Goal: Transaction & Acquisition: Purchase product/service

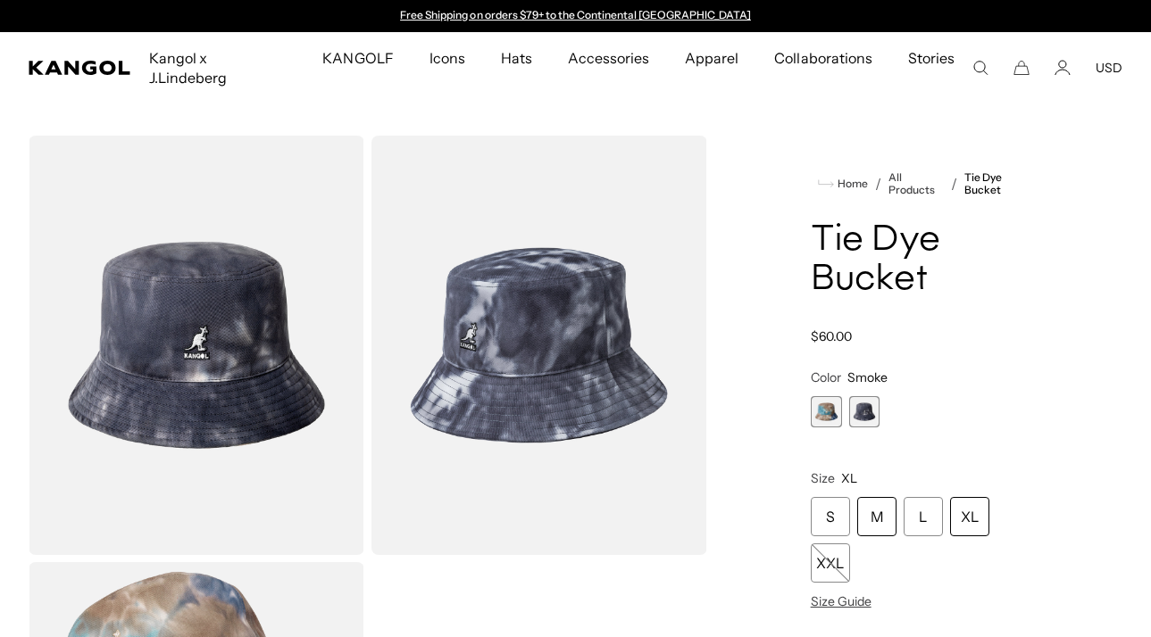
click at [884, 497] on div "M" at bounding box center [876, 516] width 39 height 39
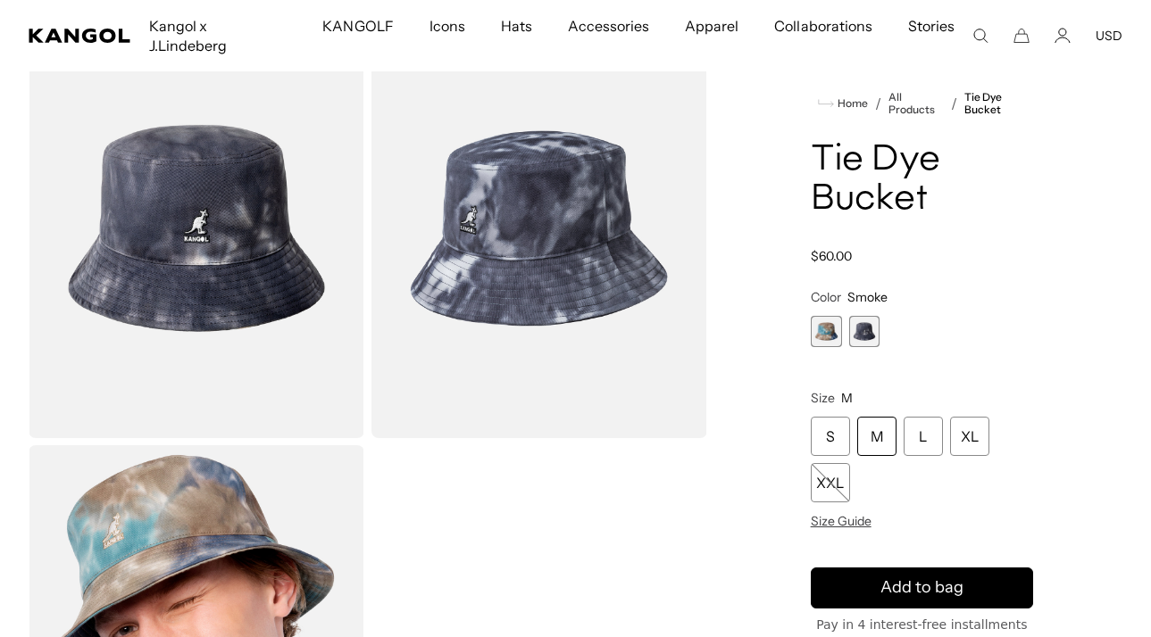
scroll to position [270, 0]
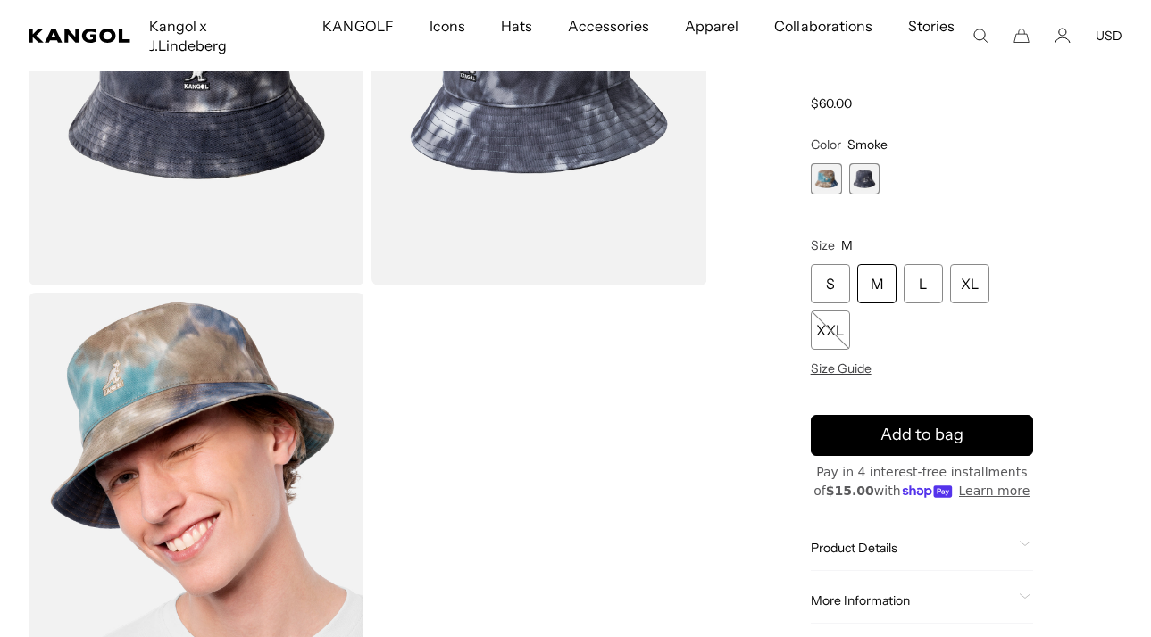
click at [874, 264] on div "M" at bounding box center [876, 283] width 39 height 39
click at [879, 264] on div "M" at bounding box center [876, 283] width 39 height 39
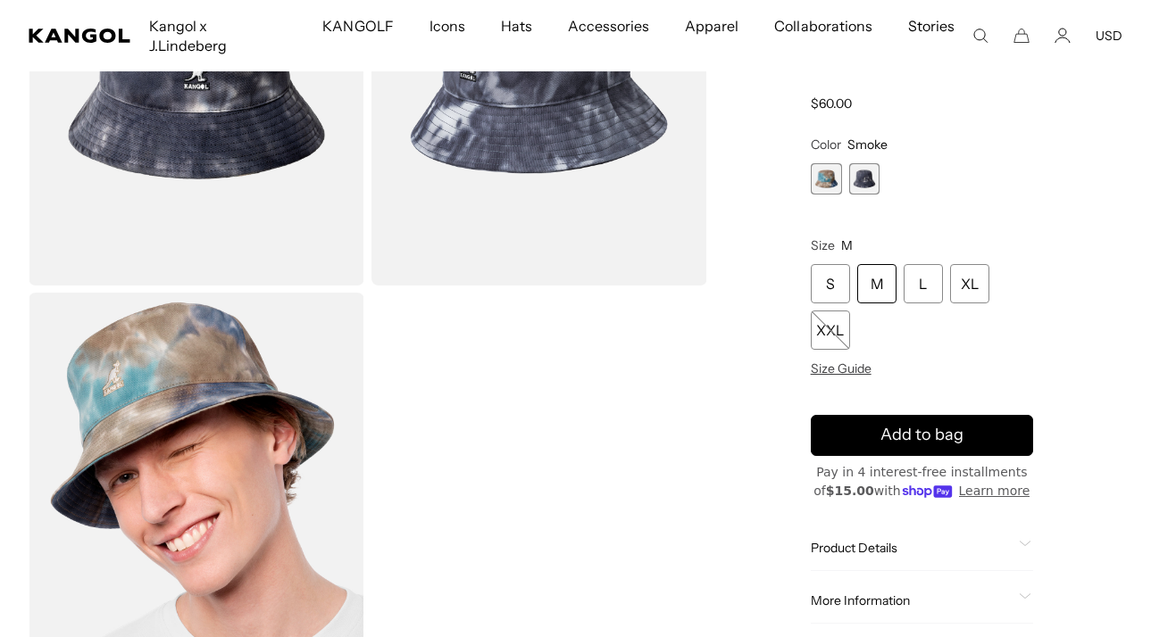
scroll to position [239, 0]
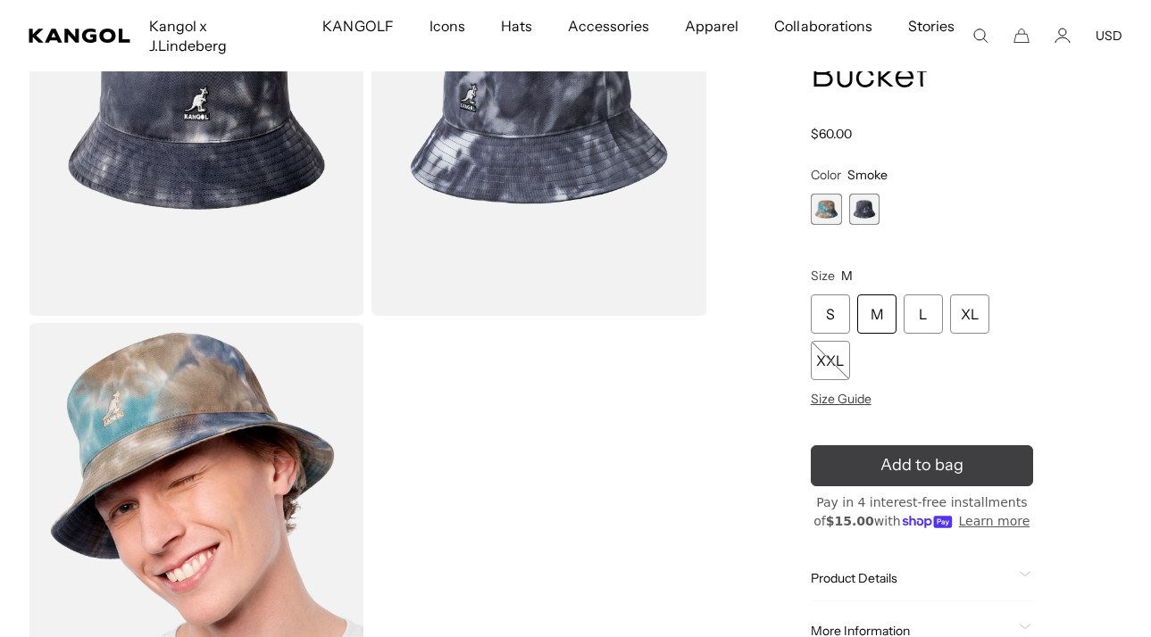
click at [927, 452] on icon "submit" at bounding box center [921, 465] width 27 height 27
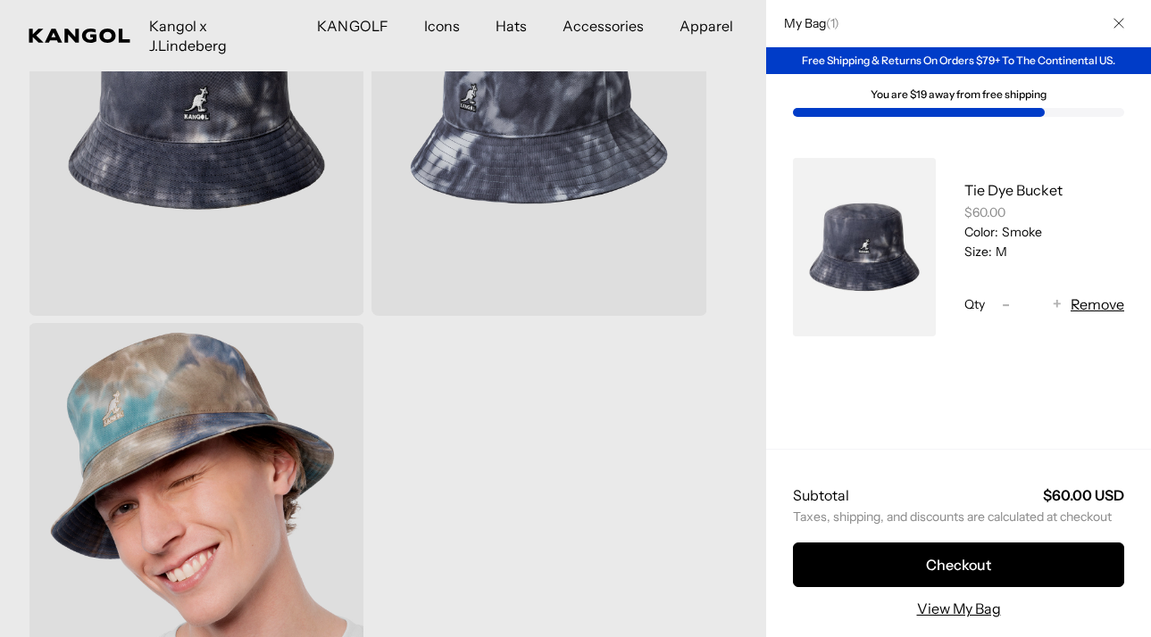
scroll to position [0, 0]
click at [690, 403] on div at bounding box center [575, 318] width 1151 height 637
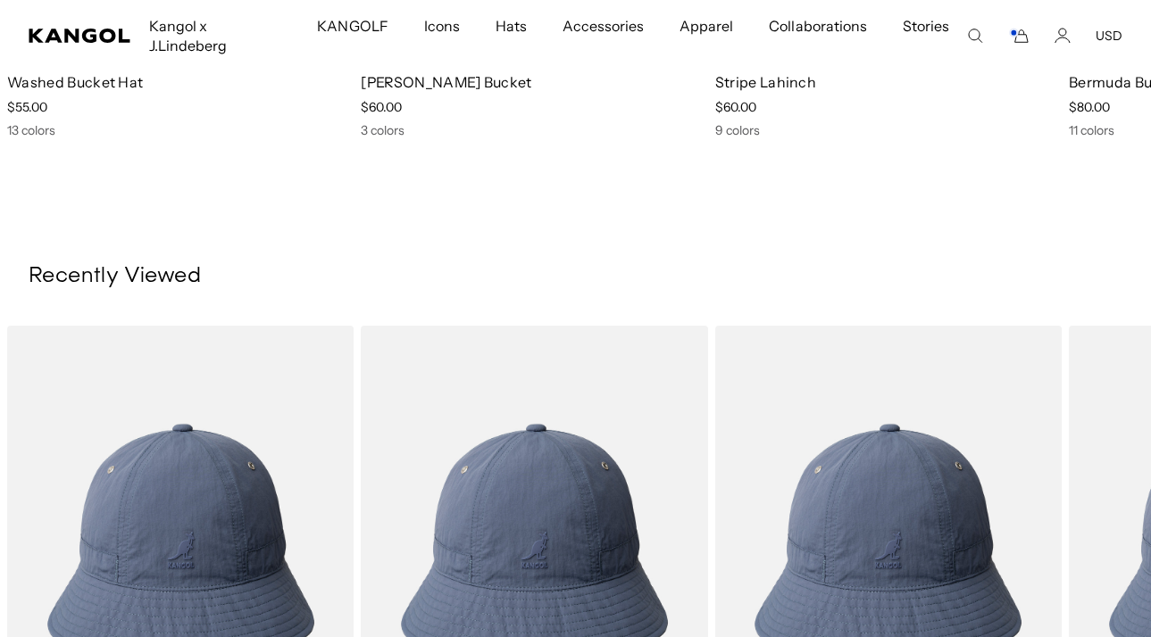
scroll to position [1592, 0]
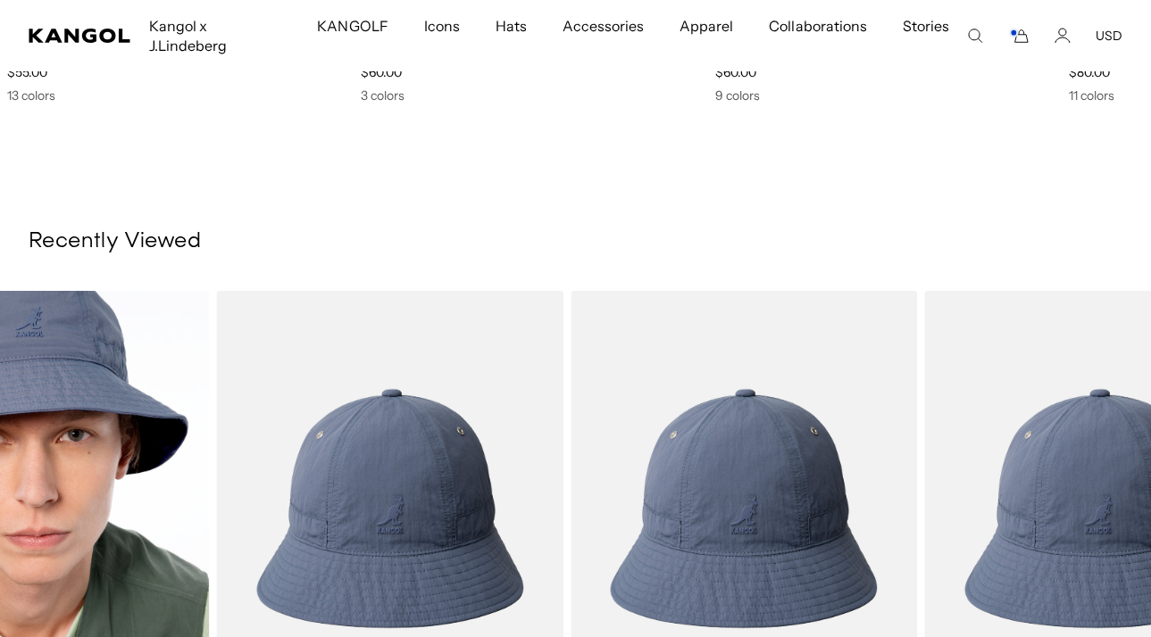
drag, startPoint x: 1012, startPoint y: 378, endPoint x: 360, endPoint y: 393, distance: 652.8
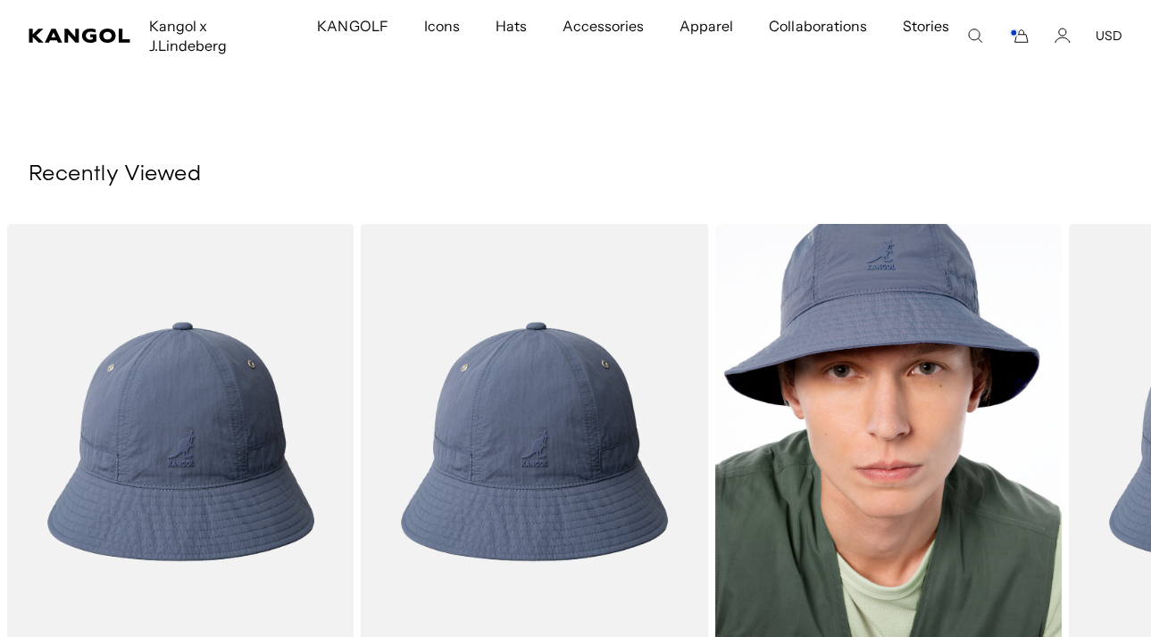
scroll to position [1933, 0]
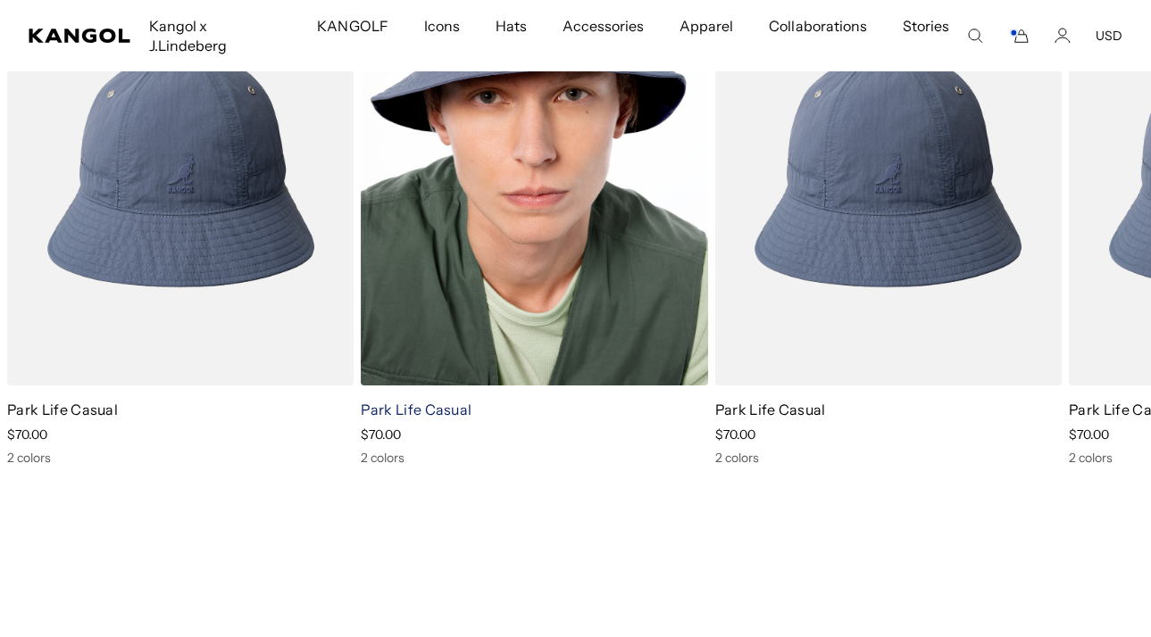
click at [431, 401] on link "Park Life Casual" at bounding box center [416, 410] width 111 height 18
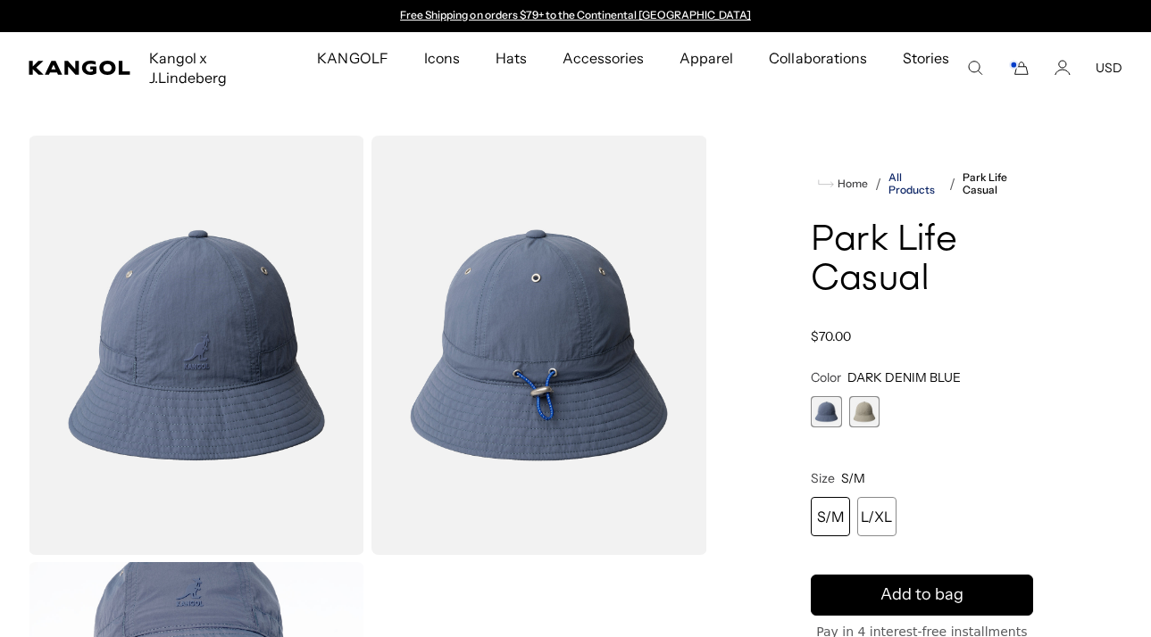
click at [894, 171] on link "All Products" at bounding box center [915, 183] width 54 height 25
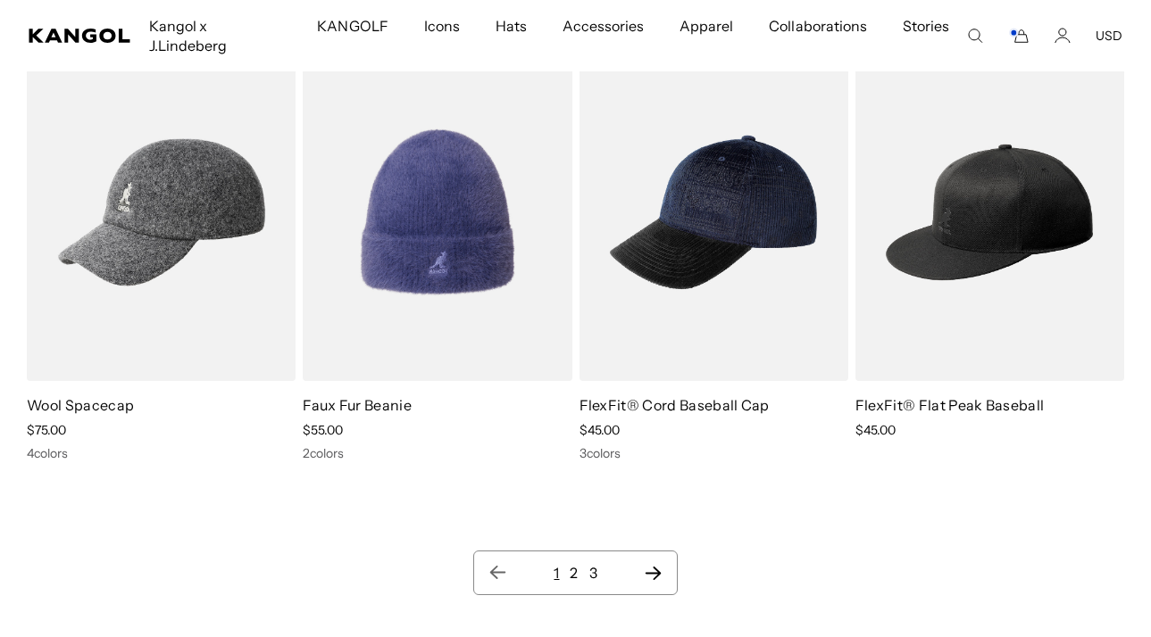
scroll to position [0, 368]
click at [576, 564] on link "2" at bounding box center [574, 573] width 8 height 18
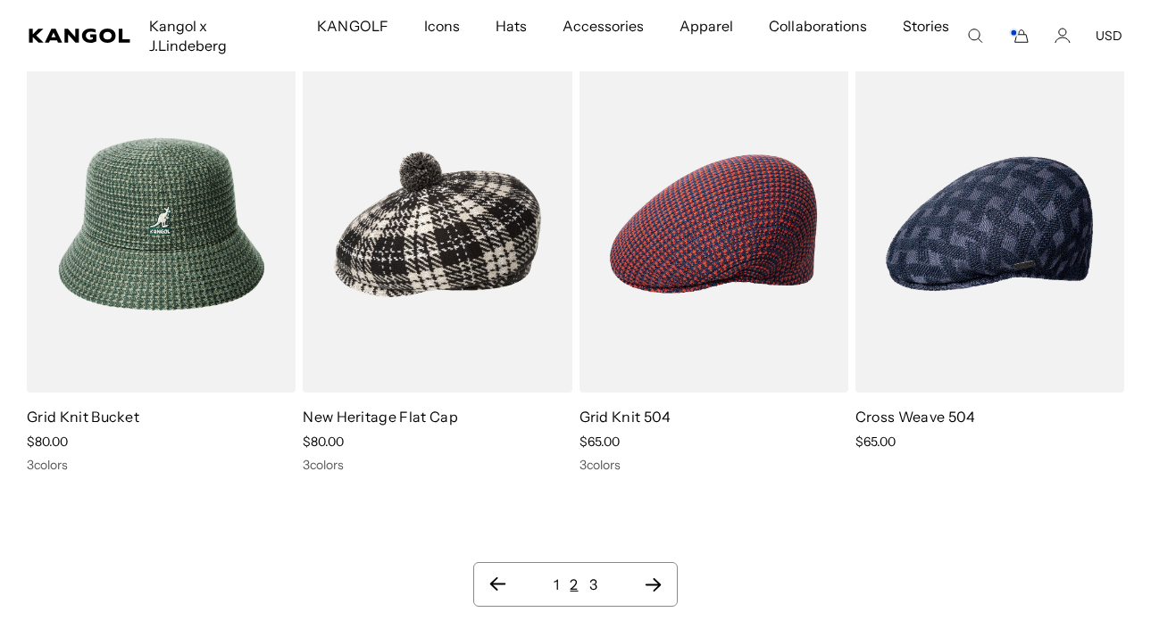
click at [590, 576] on link "3" at bounding box center [593, 585] width 8 height 18
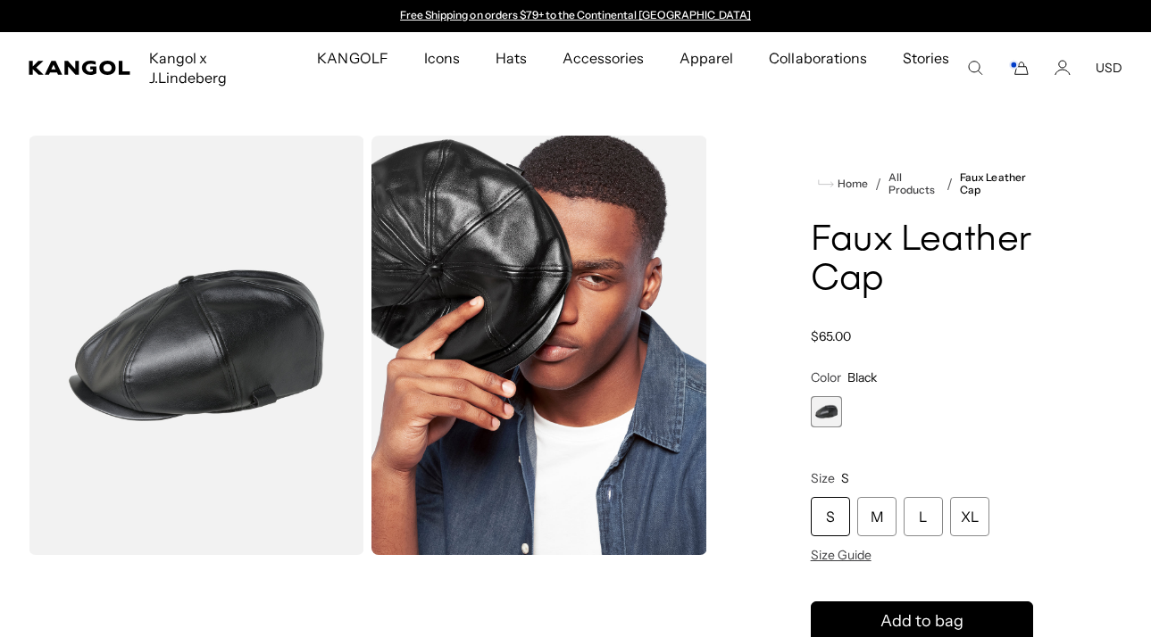
scroll to position [365, 0]
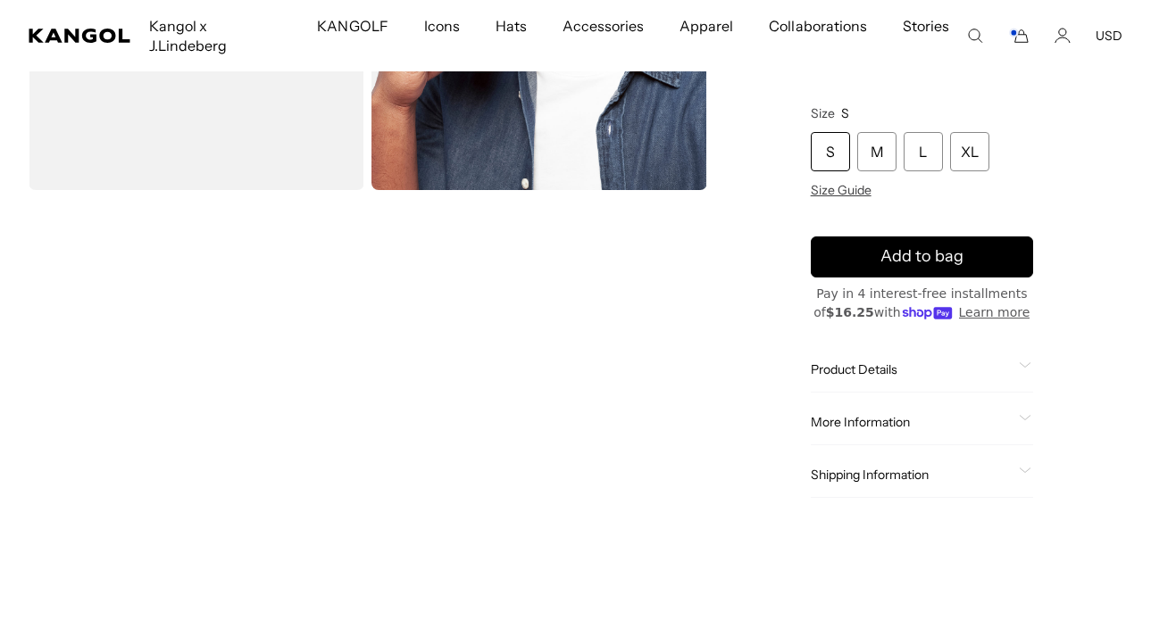
click at [871, 359] on div "Product Details The Faux Leather Cap is a retro nod with its luxe faux leather …" at bounding box center [922, 370] width 222 height 46
click at [943, 362] on span "Product Details" at bounding box center [911, 370] width 201 height 16
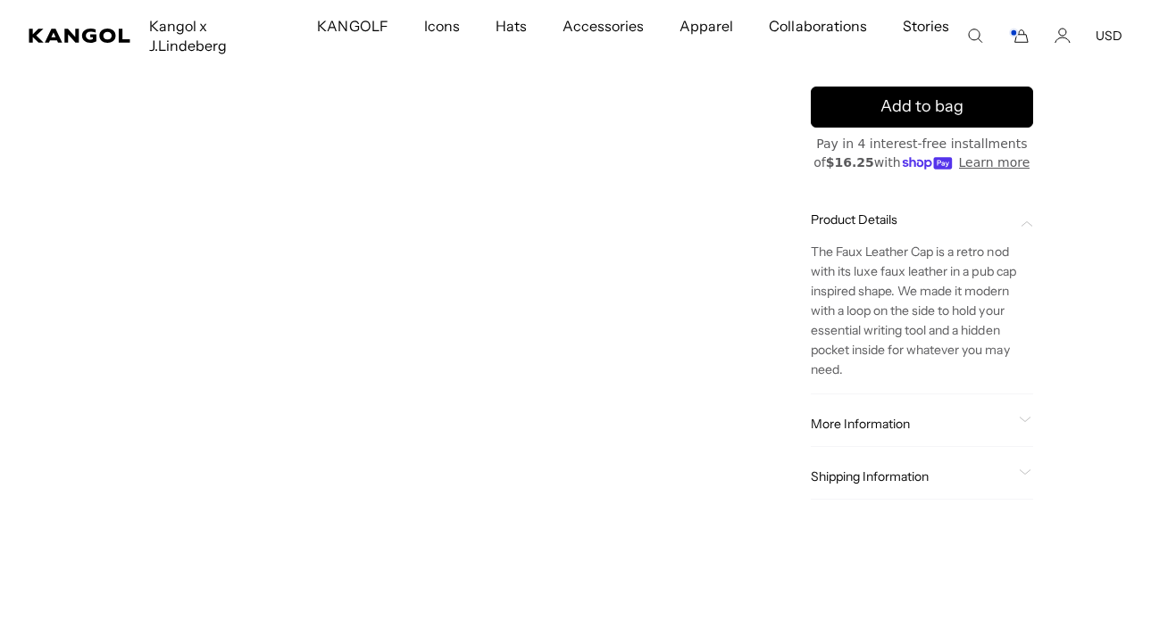
scroll to position [0, 368]
click at [925, 416] on span "More Information" at bounding box center [911, 424] width 201 height 16
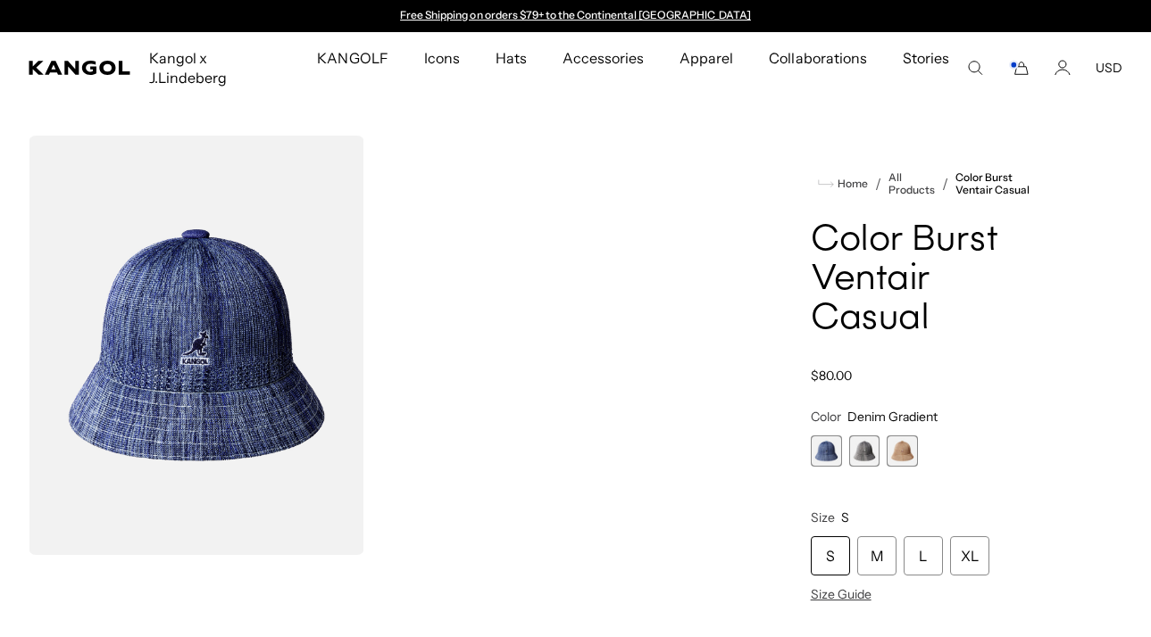
click at [868, 436] on span "2 of 3" at bounding box center [864, 451] width 31 height 31
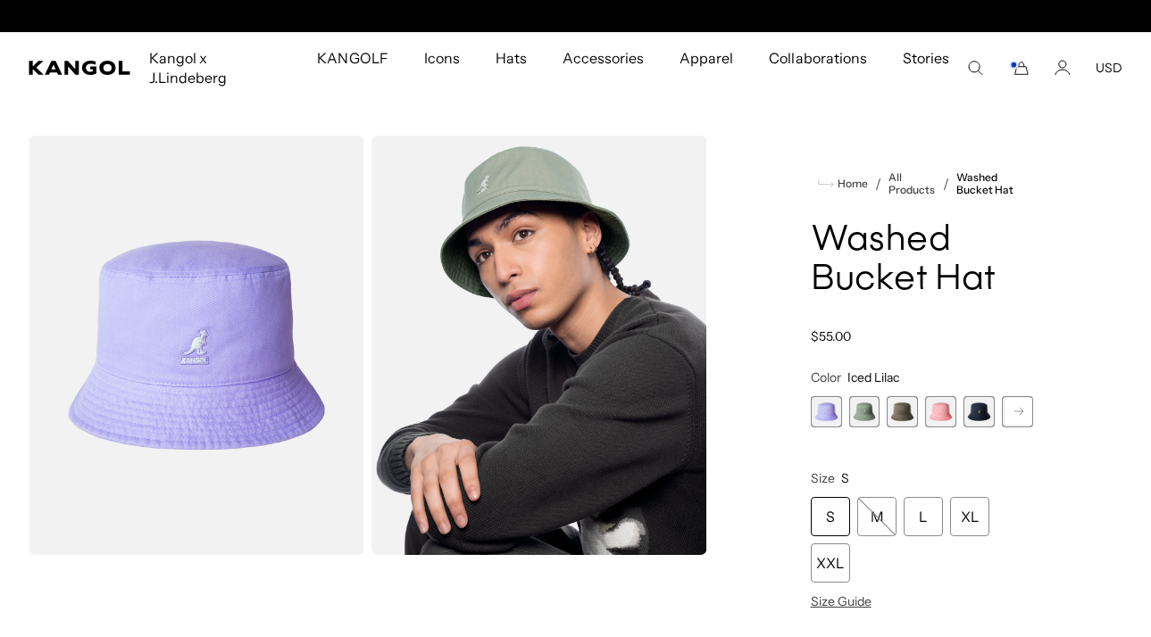
scroll to position [0, 368]
click at [990, 406] on span "5 of 13" at bounding box center [978, 411] width 31 height 31
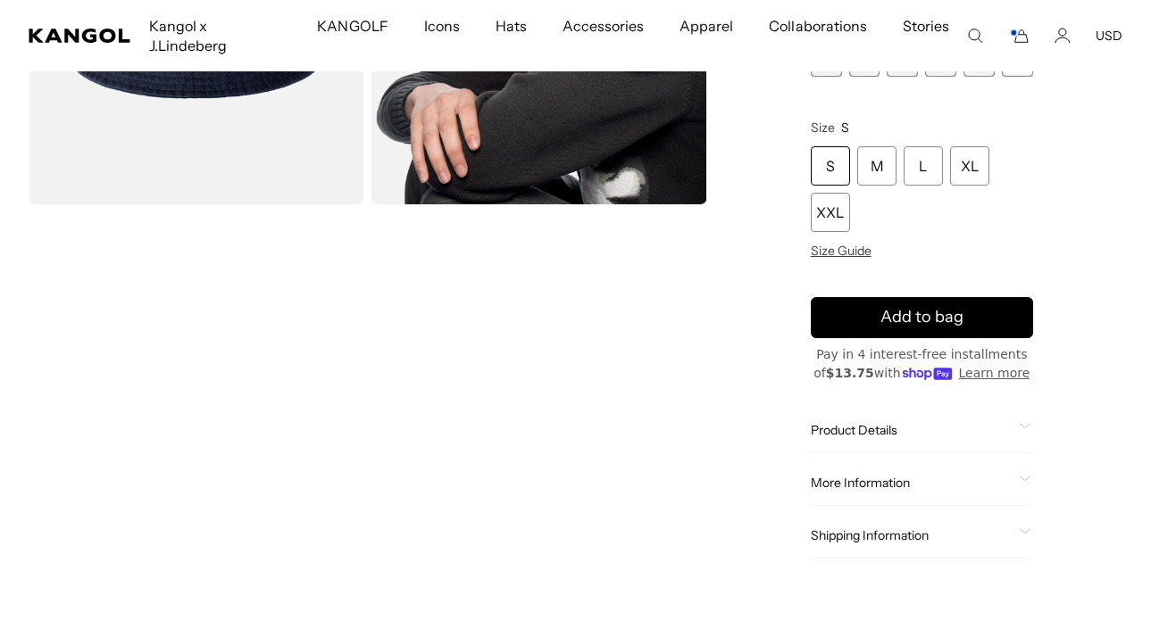
scroll to position [0, 368]
click at [854, 422] on span "Product Details" at bounding box center [911, 430] width 201 height 16
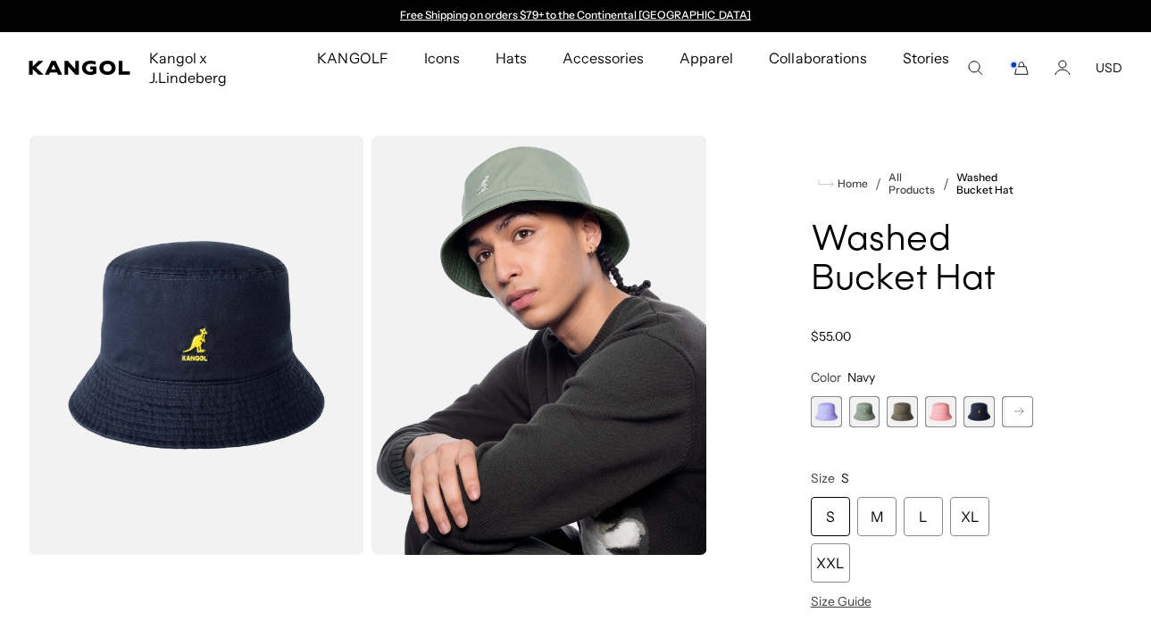
scroll to position [31, 0]
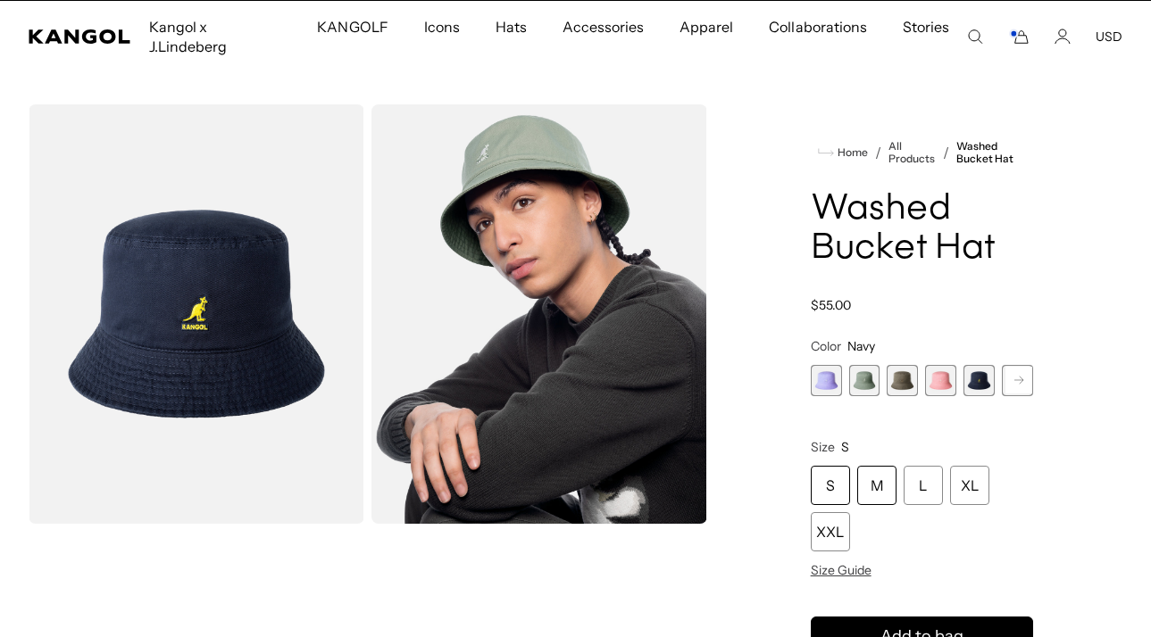
click at [872, 466] on div "M" at bounding box center [876, 485] width 39 height 39
click at [895, 370] on span "3 of 13" at bounding box center [901, 380] width 31 height 31
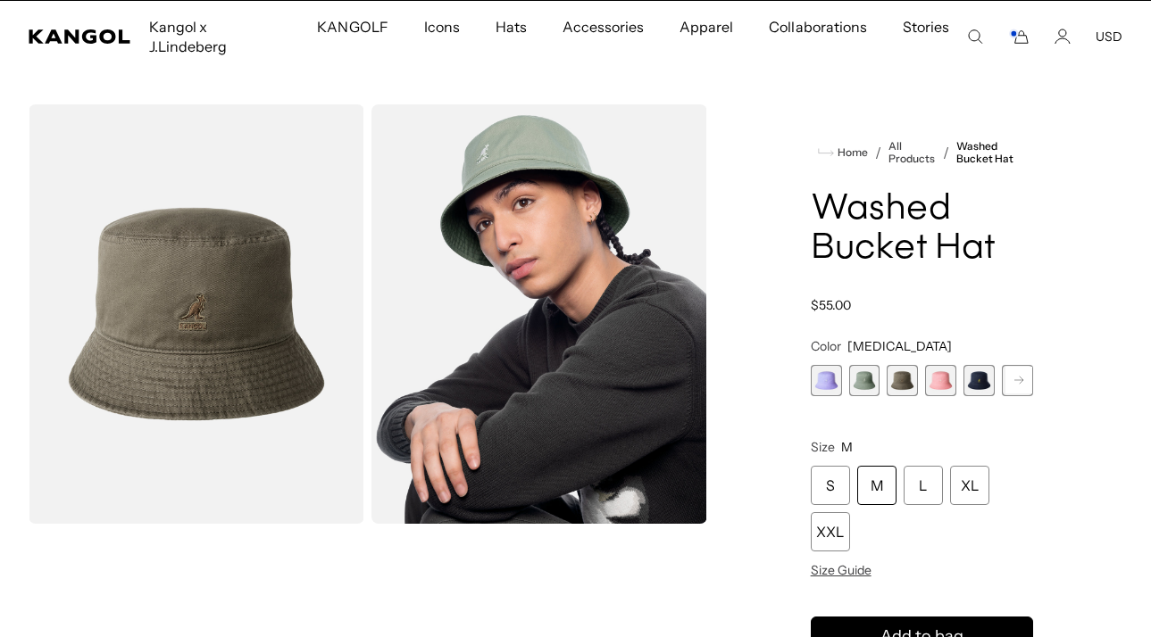
click at [873, 365] on span "2 of 13" at bounding box center [864, 380] width 31 height 31
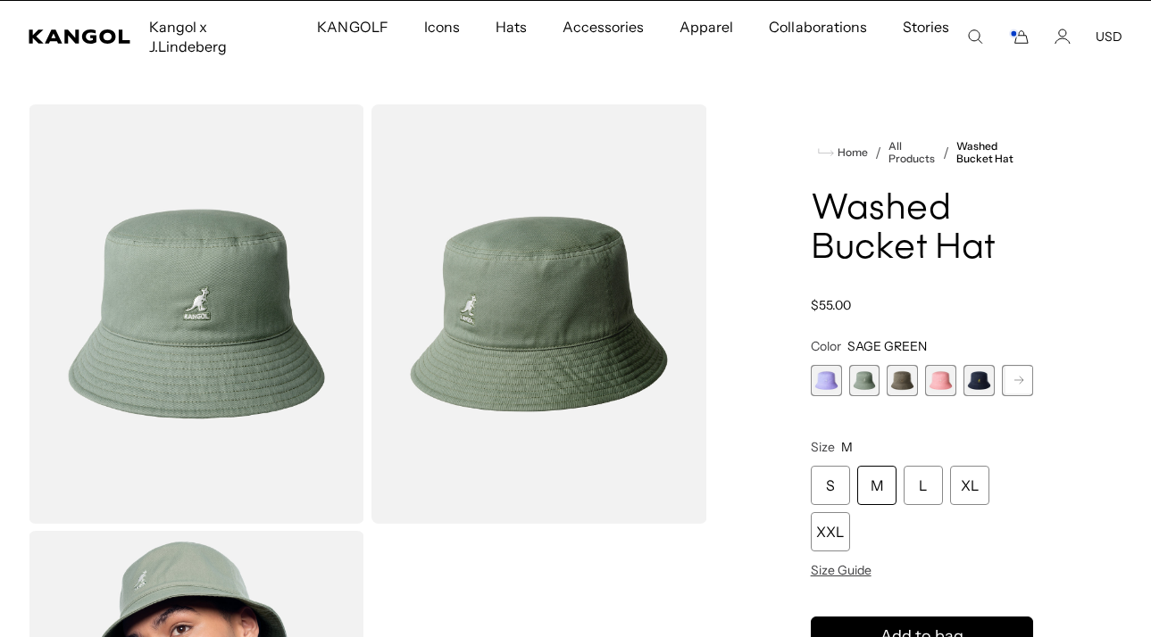
click at [886, 365] on div "Iced Lilac Variant sold out or unavailable SAGE GREEN Variant sold out or unava…" at bounding box center [922, 380] width 222 height 31
click at [903, 365] on span "3 of 13" at bounding box center [901, 380] width 31 height 31
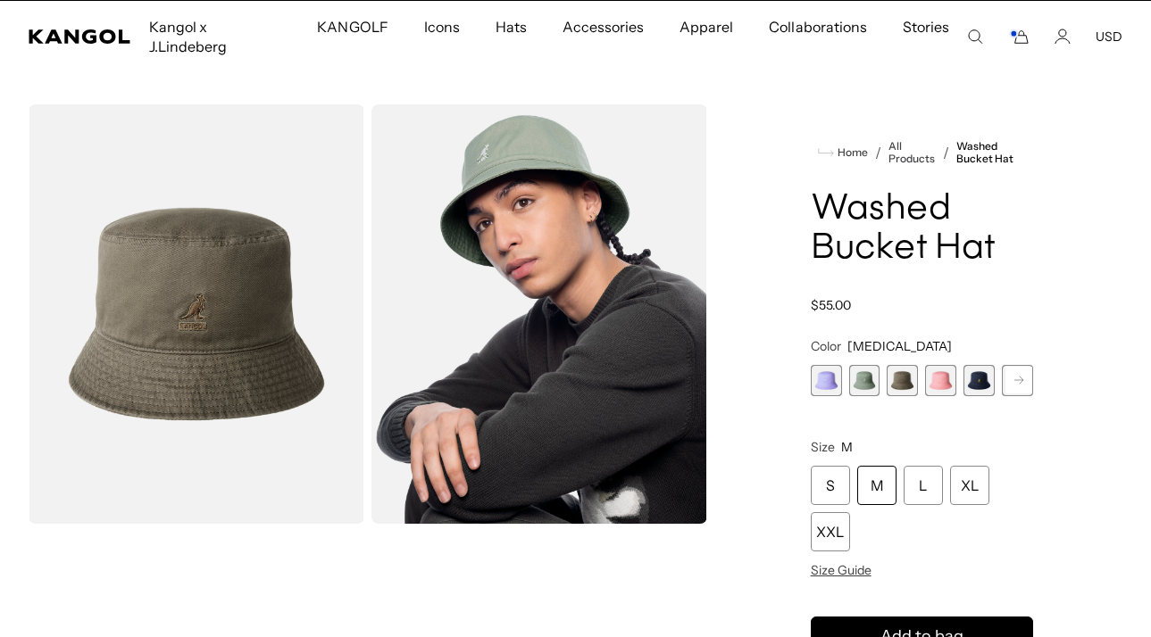
click at [1010, 367] on rect at bounding box center [1018, 380] width 27 height 27
click at [978, 365] on span "7 of 13" at bounding box center [978, 380] width 31 height 31
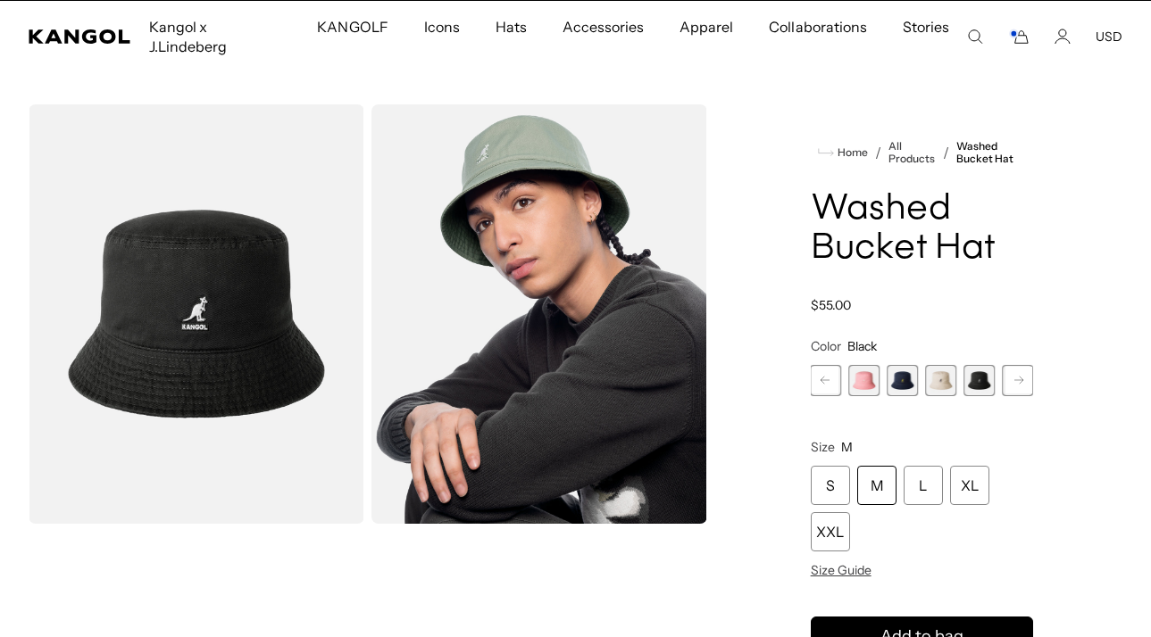
click at [950, 365] on span "6 of 13" at bounding box center [940, 380] width 31 height 31
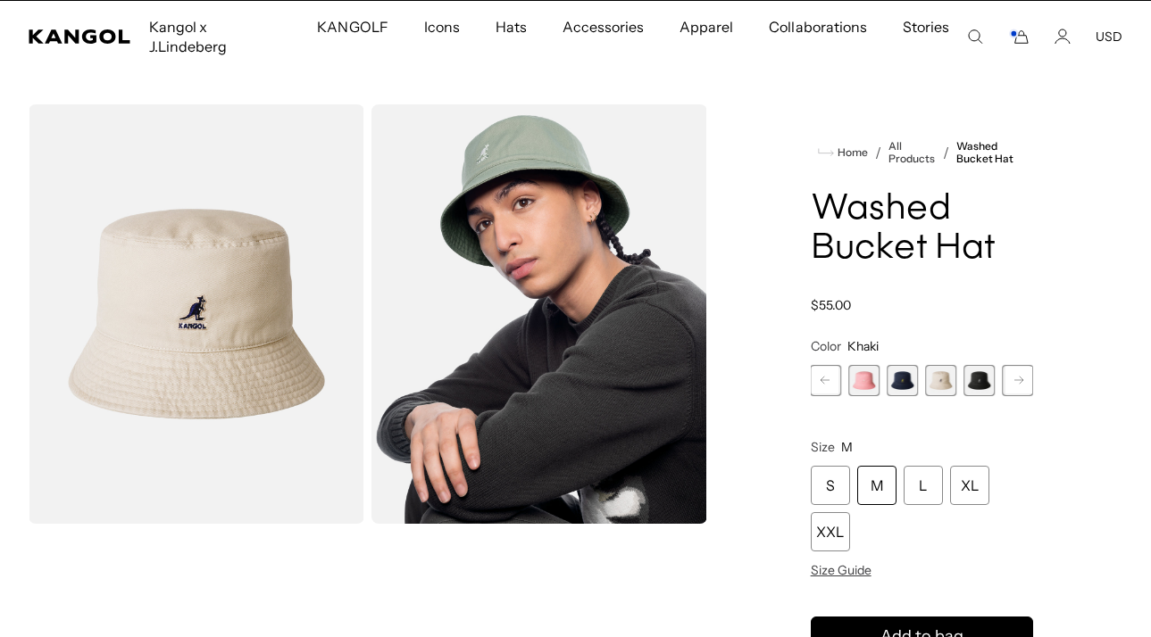
click at [970, 365] on span "7 of 13" at bounding box center [978, 380] width 31 height 31
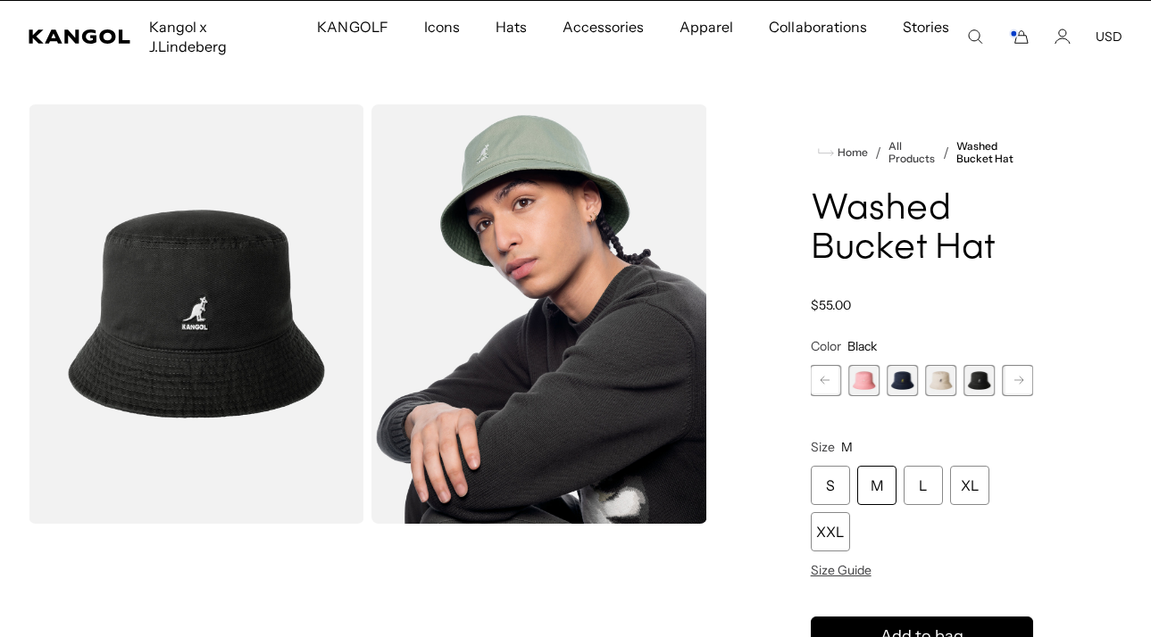
click at [1016, 367] on rect at bounding box center [1018, 380] width 27 height 27
click at [907, 365] on span "9 of 13" at bounding box center [901, 380] width 31 height 31
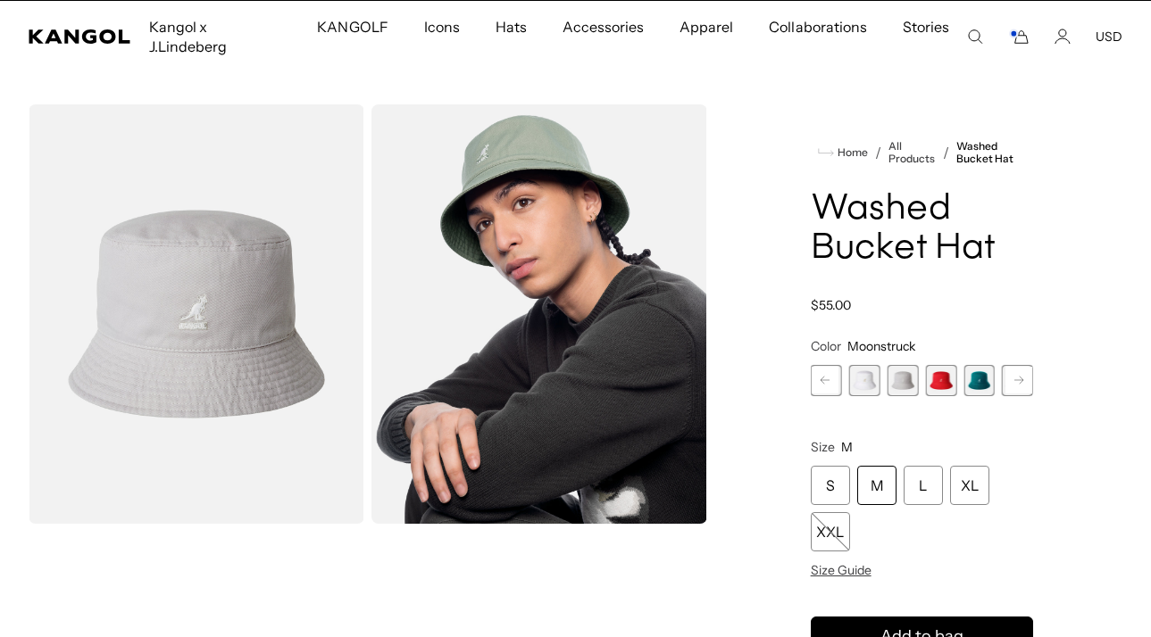
scroll to position [0, 368]
click at [1028, 367] on rect at bounding box center [1018, 380] width 27 height 27
click at [1019, 365] on div "Previous Next Iced Lilac Variant sold out or unavailable SAGE GREEN Variant sol…" at bounding box center [922, 380] width 222 height 31
click at [979, 365] on span "12 of 13" at bounding box center [978, 380] width 31 height 31
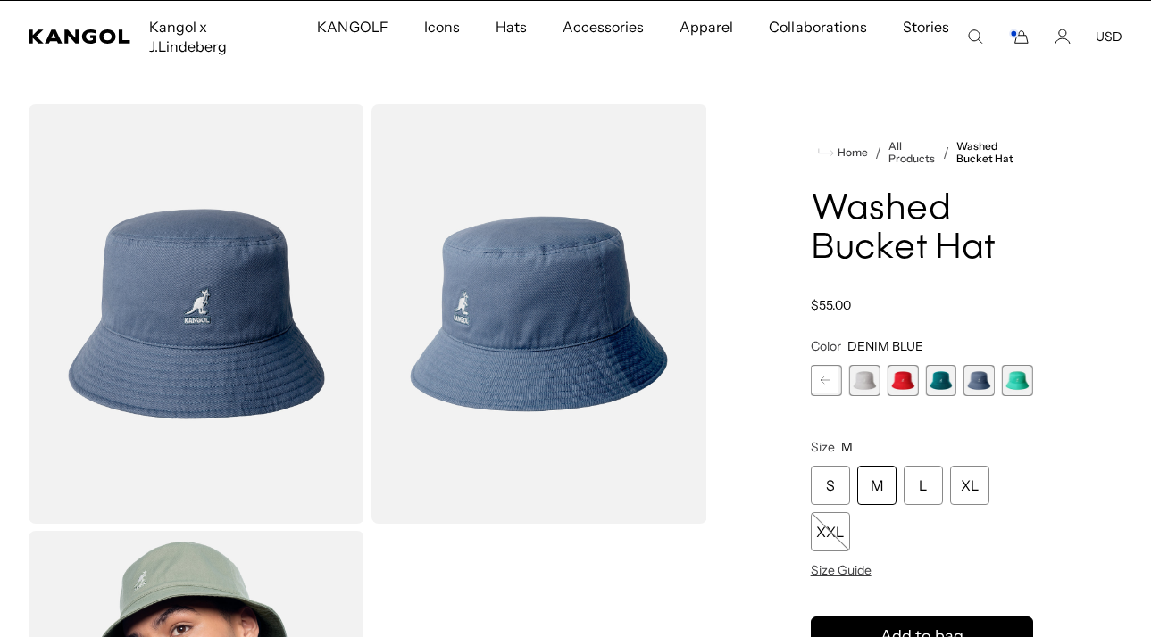
click at [1015, 365] on span "13 of 13" at bounding box center [1017, 380] width 31 height 31
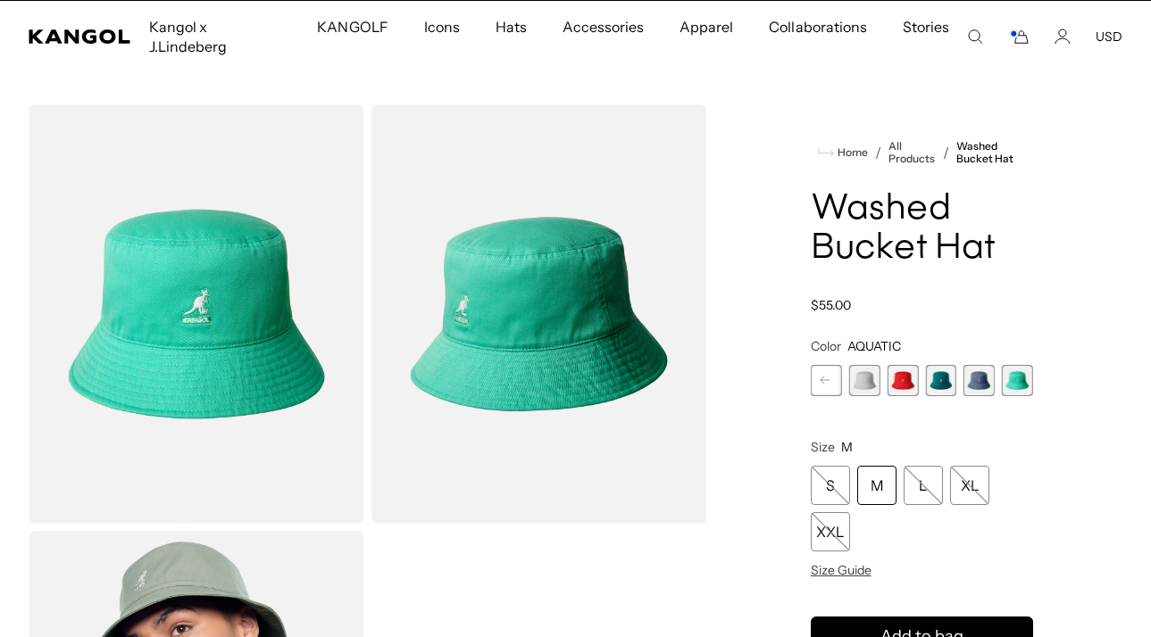
click at [942, 365] on span "11 of 13" at bounding box center [940, 380] width 31 height 31
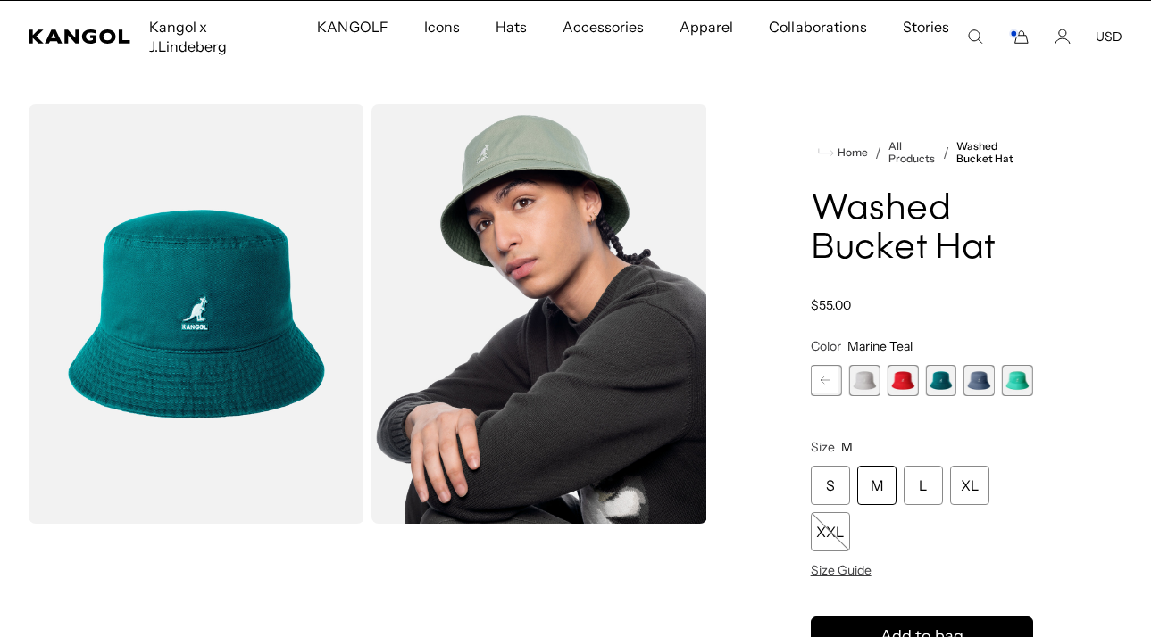
click at [861, 365] on span "9 of 13" at bounding box center [864, 380] width 31 height 31
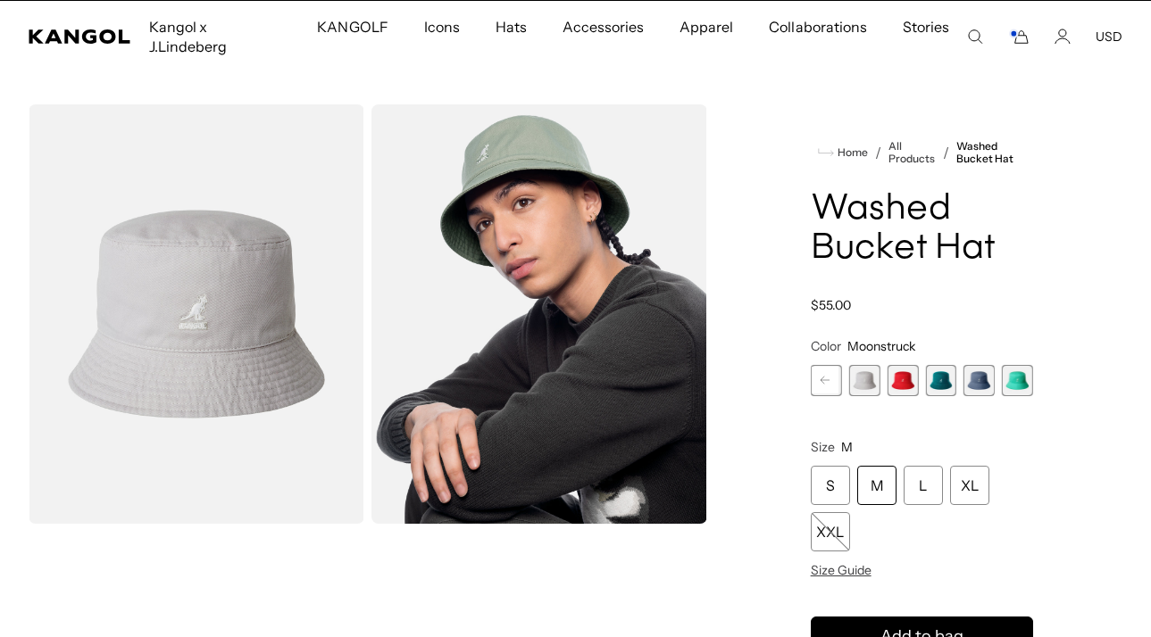
scroll to position [0, 368]
click at [833, 367] on rect at bounding box center [824, 380] width 27 height 27
click at [861, 365] on span "7 of 13" at bounding box center [864, 380] width 31 height 31
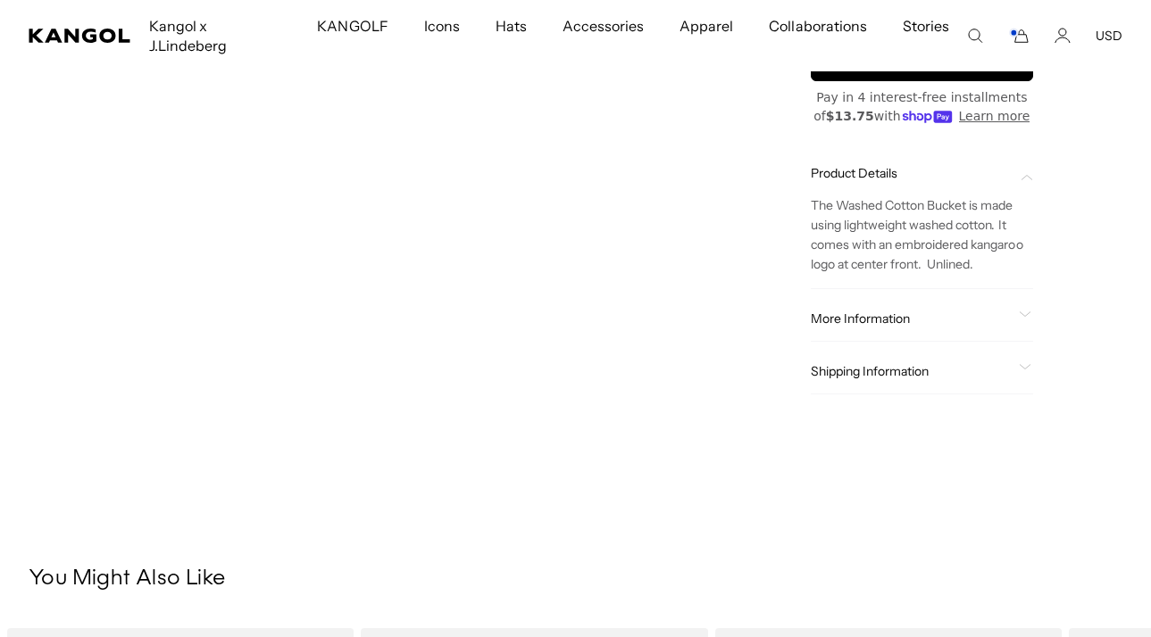
scroll to position [2, 0]
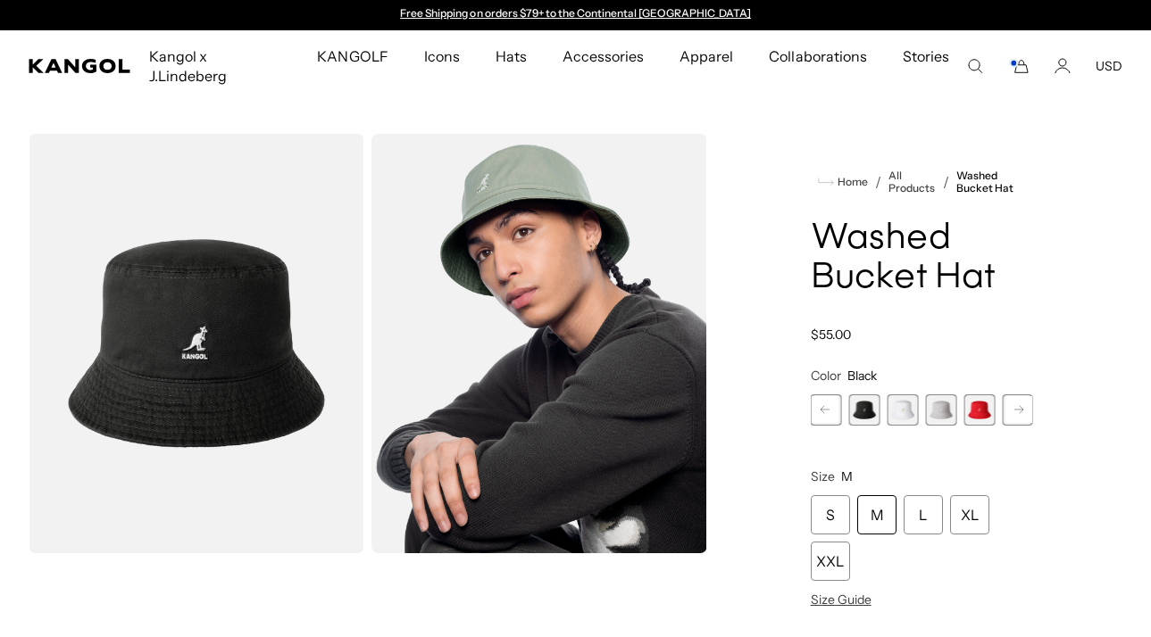
click at [827, 396] on rect at bounding box center [824, 409] width 27 height 27
click at [900, 395] on span "5 of 13" at bounding box center [901, 410] width 31 height 31
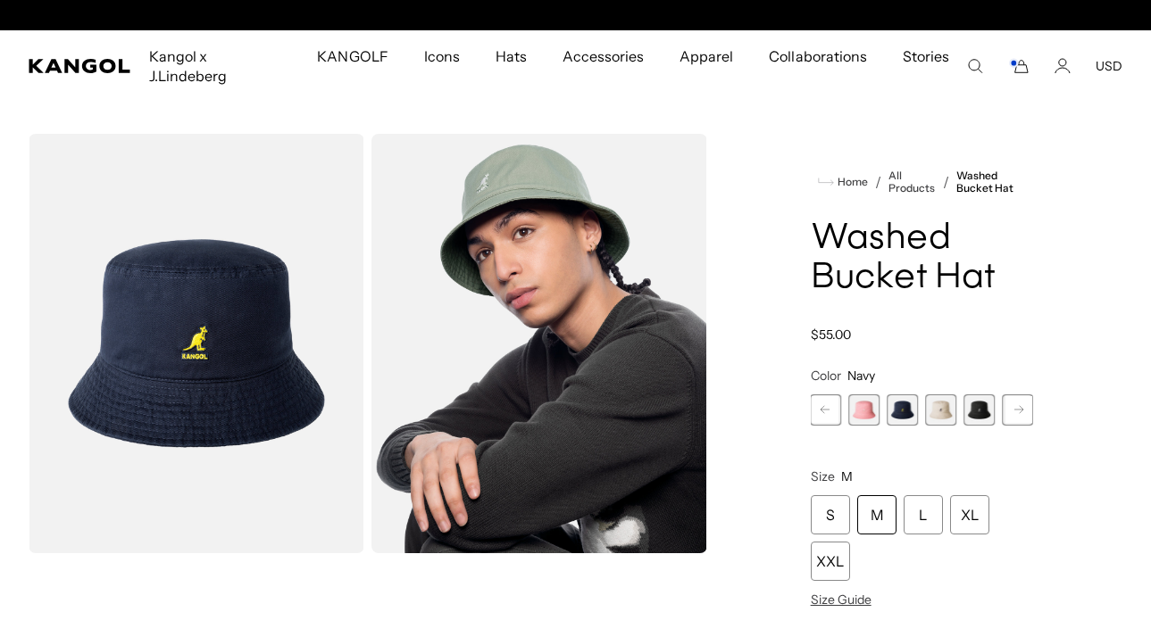
scroll to position [0, 368]
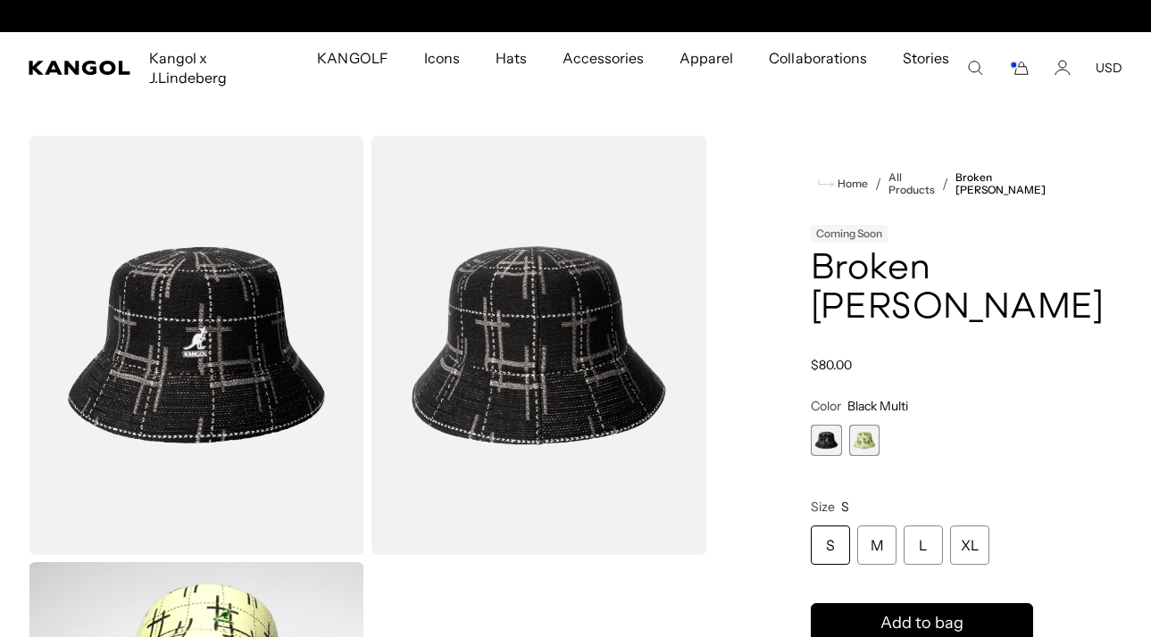
scroll to position [0, 368]
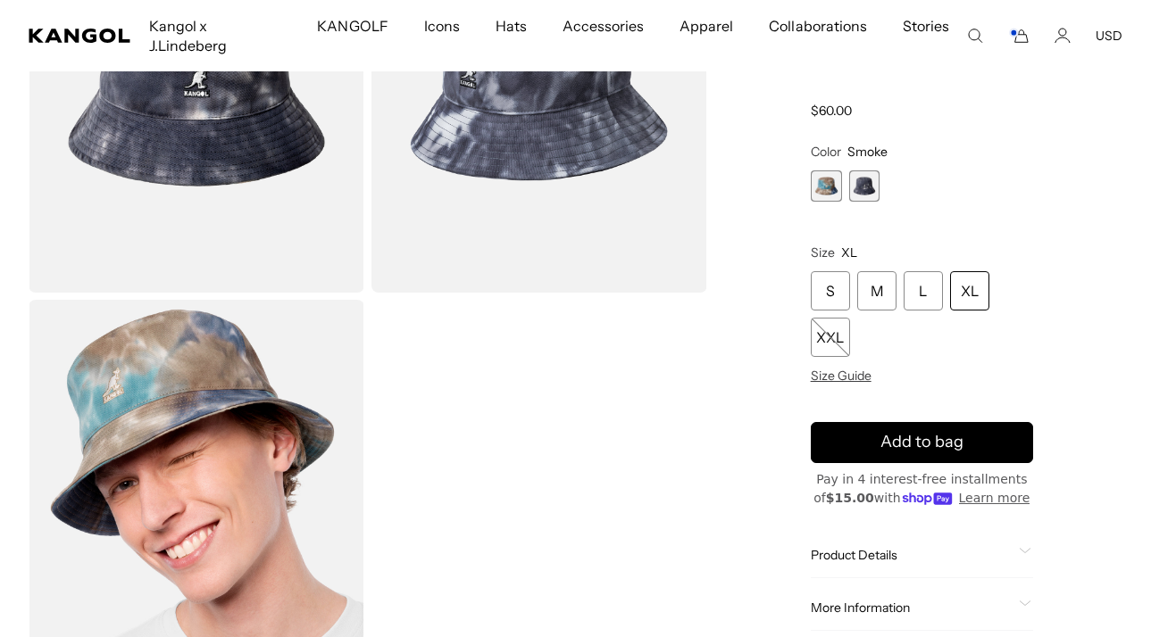
scroll to position [112, 0]
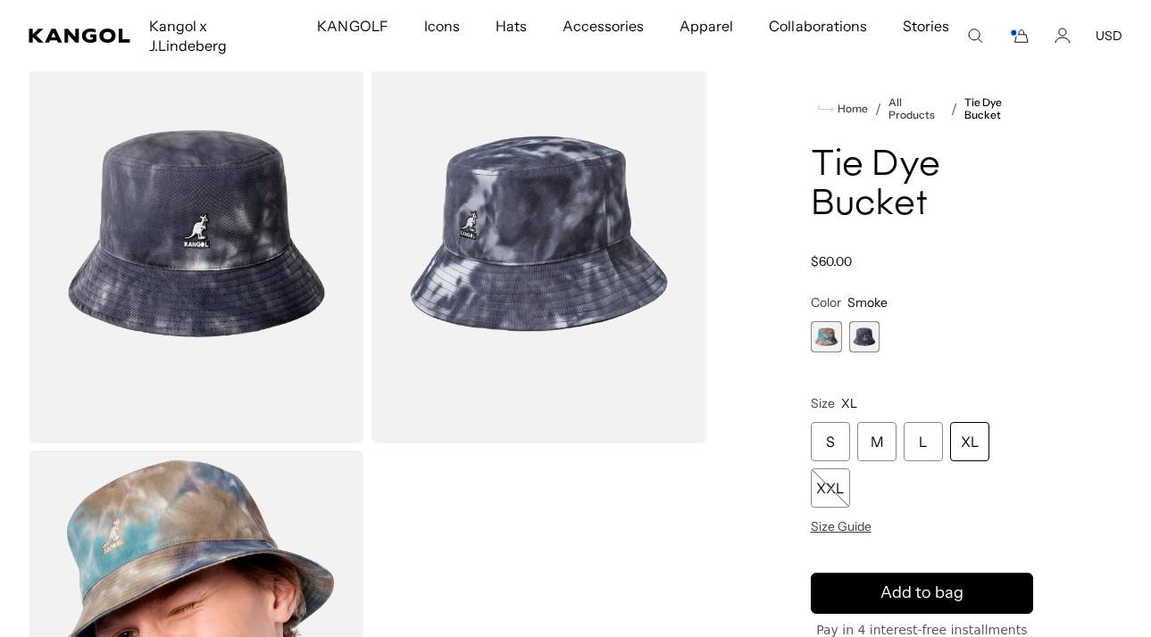
click at [862, 321] on span "2 of 2" at bounding box center [864, 336] width 31 height 31
click at [874, 422] on div "M" at bounding box center [876, 441] width 39 height 39
click at [879, 422] on div "M" at bounding box center [876, 441] width 39 height 39
click at [1019, 28] on icon "Cart" at bounding box center [1018, 36] width 21 height 16
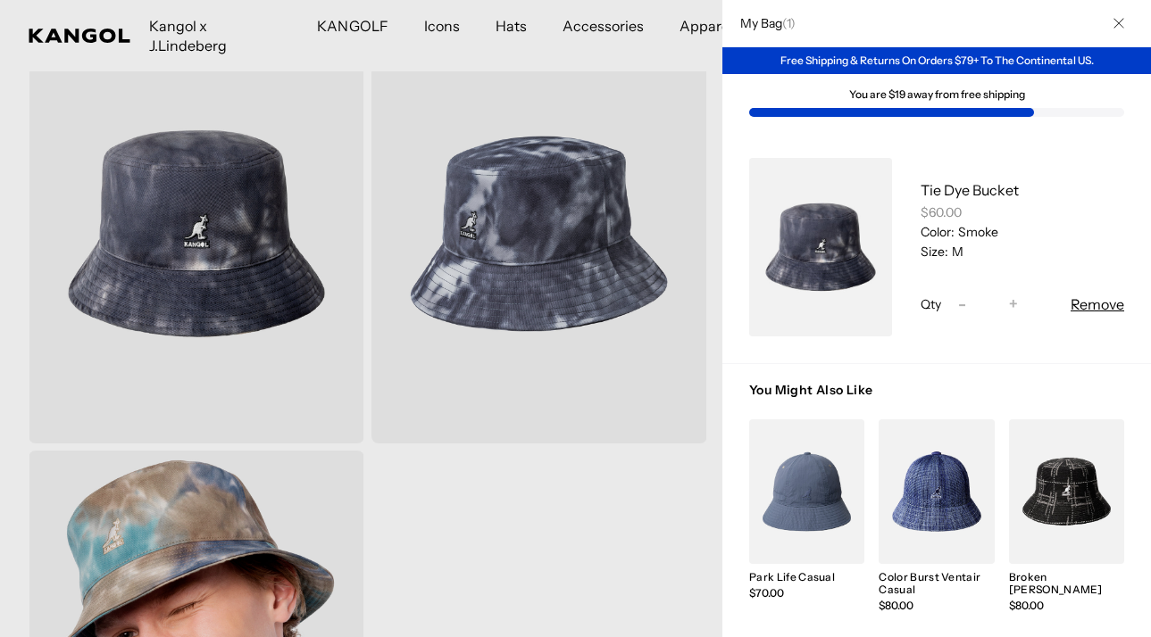
scroll to position [0, 368]
click at [638, 412] on div at bounding box center [575, 318] width 1151 height 637
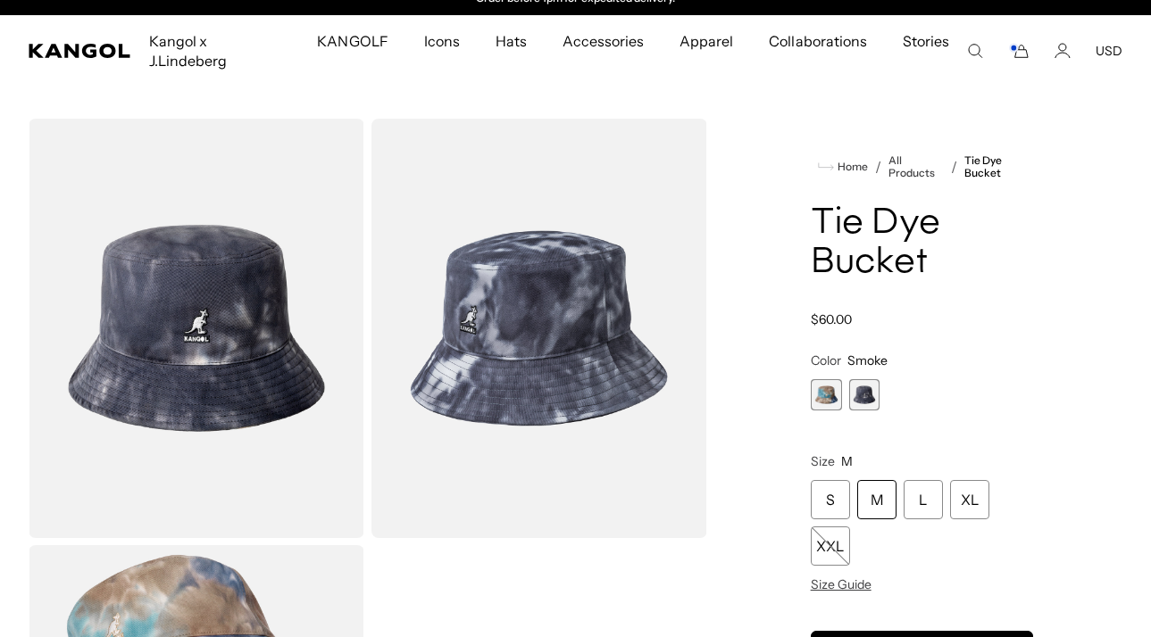
click at [879, 480] on div "M" at bounding box center [876, 499] width 39 height 39
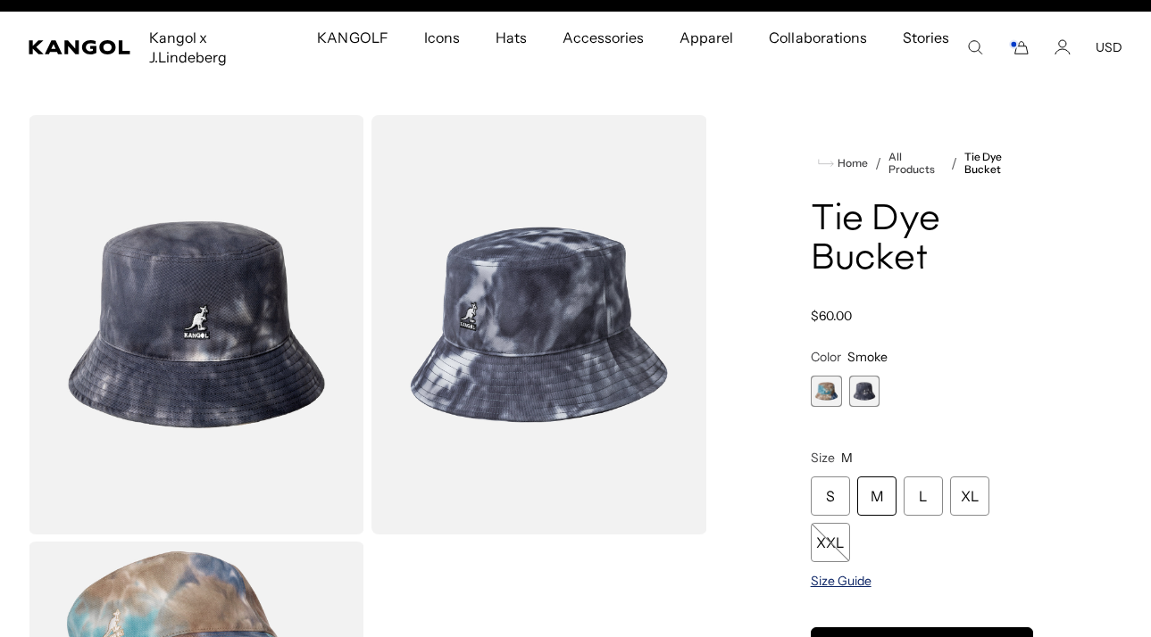
click at [849, 573] on span "Size Guide" at bounding box center [841, 581] width 61 height 16
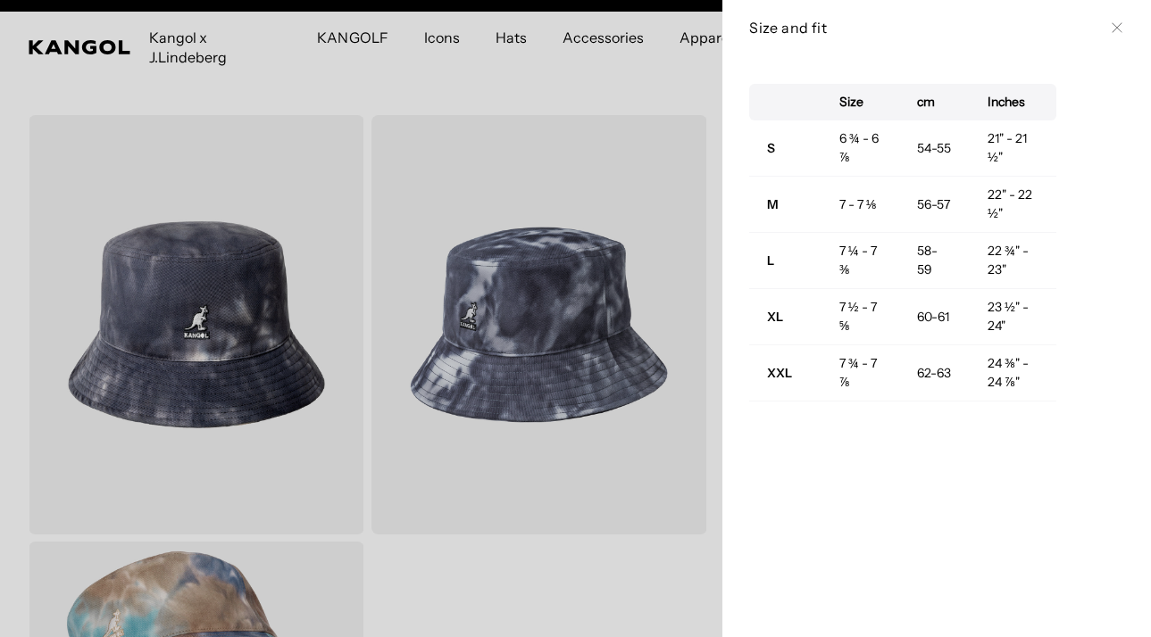
scroll to position [0, 0]
click at [545, 197] on div at bounding box center [575, 318] width 1151 height 637
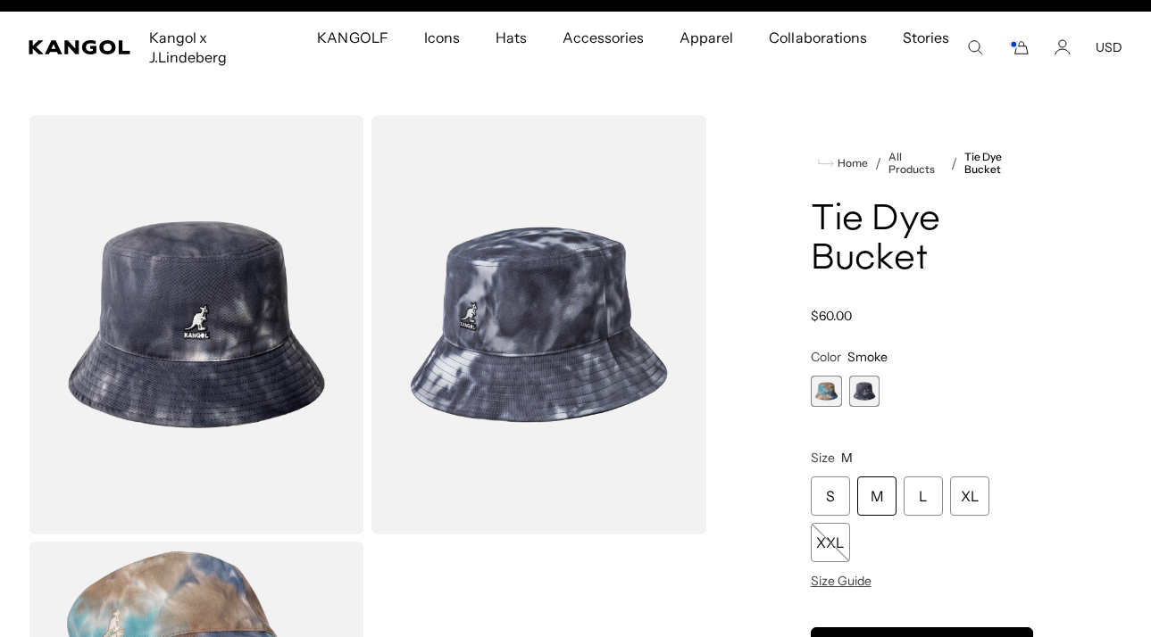
scroll to position [0, 368]
